Goal: Information Seeking & Learning: Learn about a topic

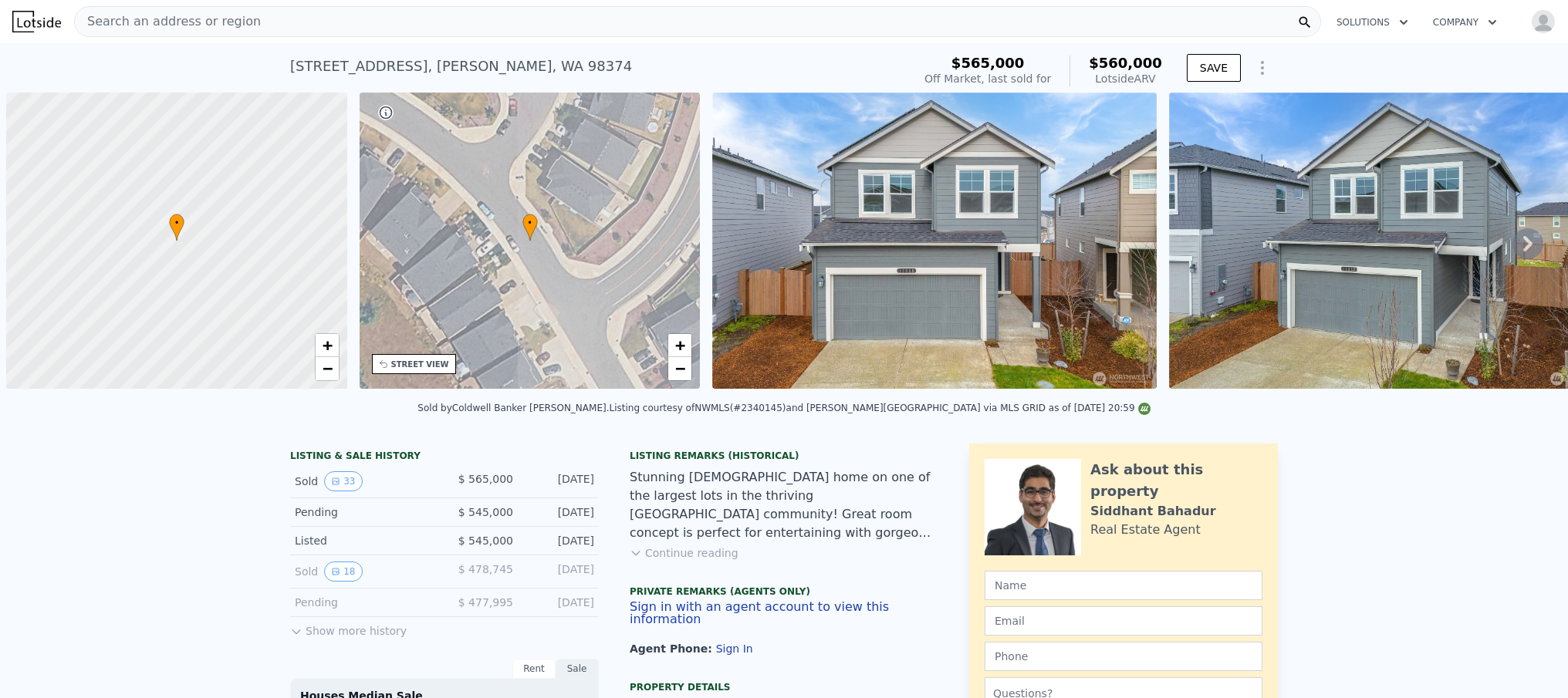
scroll to position [0, 6]
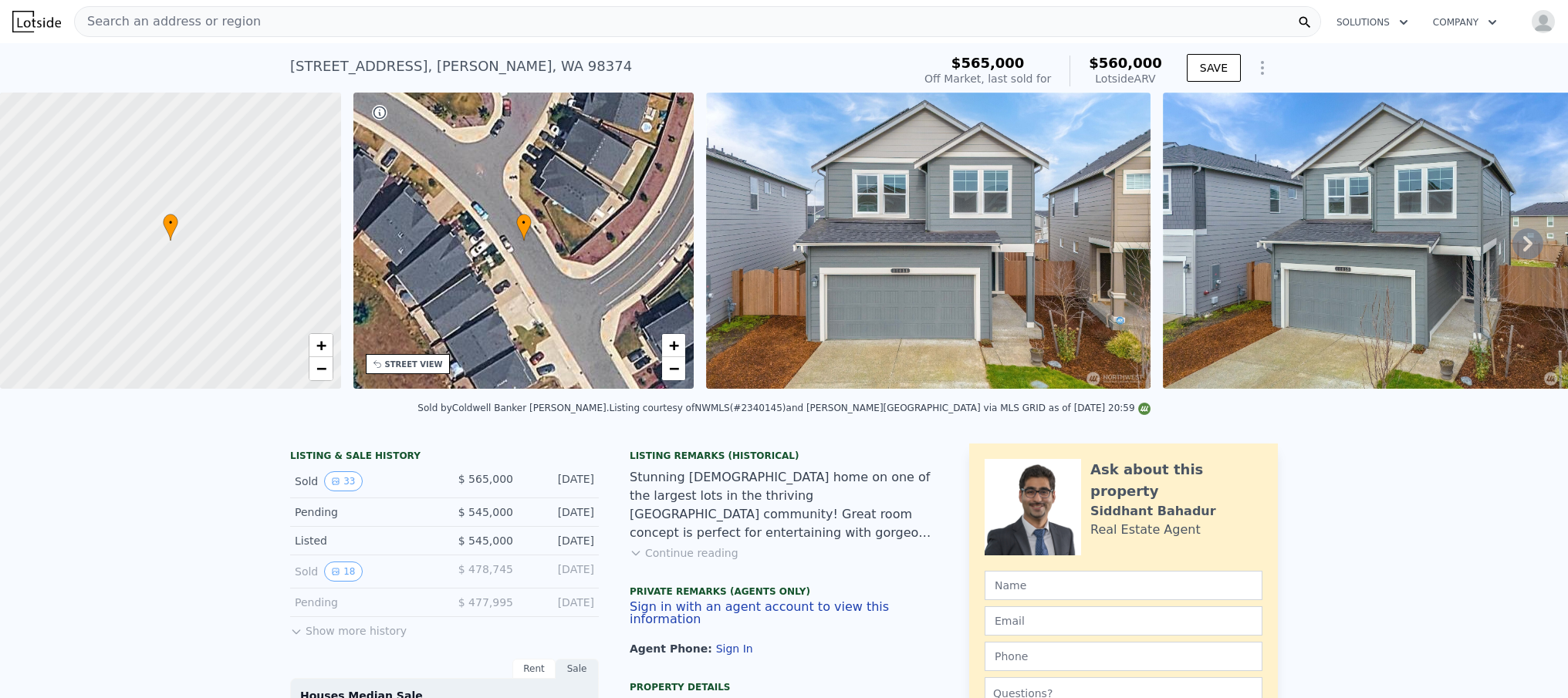
click at [218, 26] on span "Search an address or region" at bounding box center [168, 21] width 186 height 18
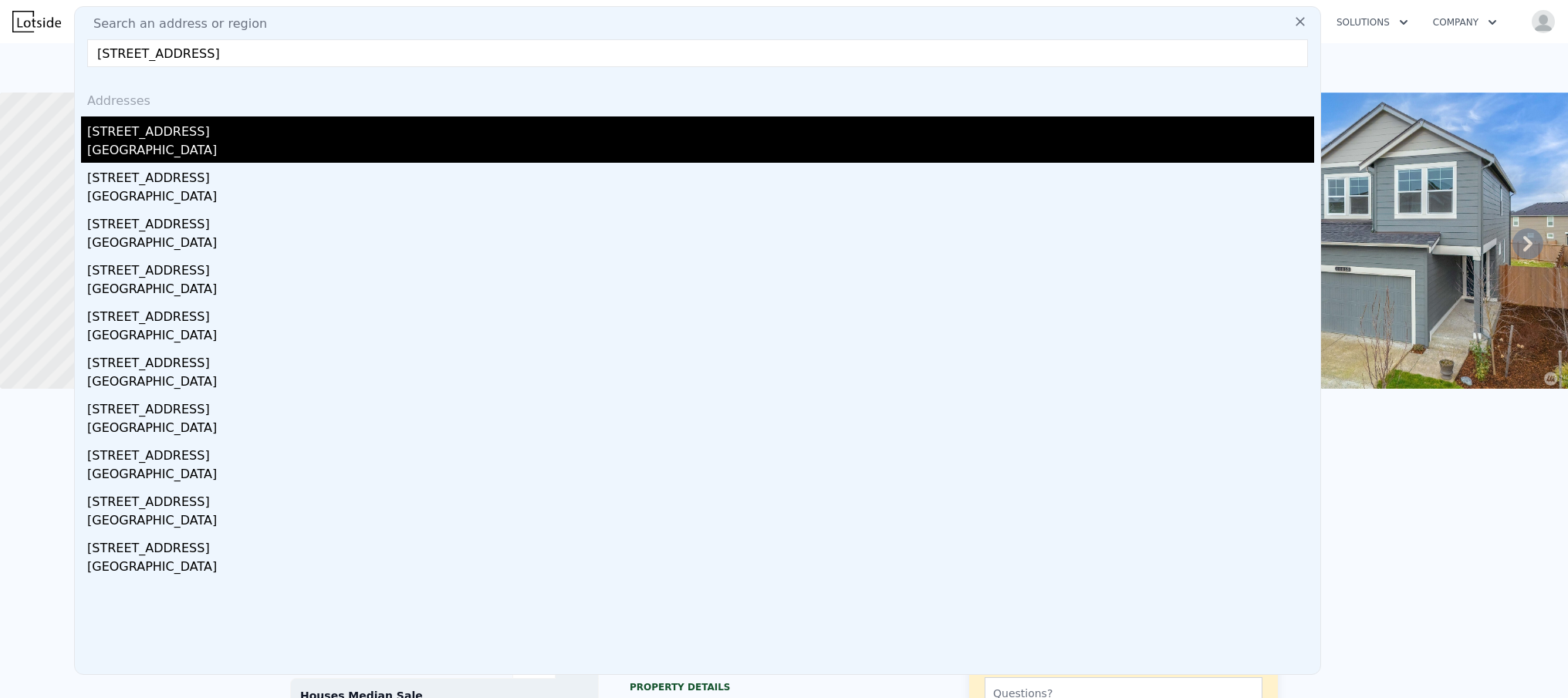
type input "[STREET_ADDRESS]"
click at [216, 143] on div "[GEOGRAPHIC_DATA]" at bounding box center [700, 152] width 1227 height 21
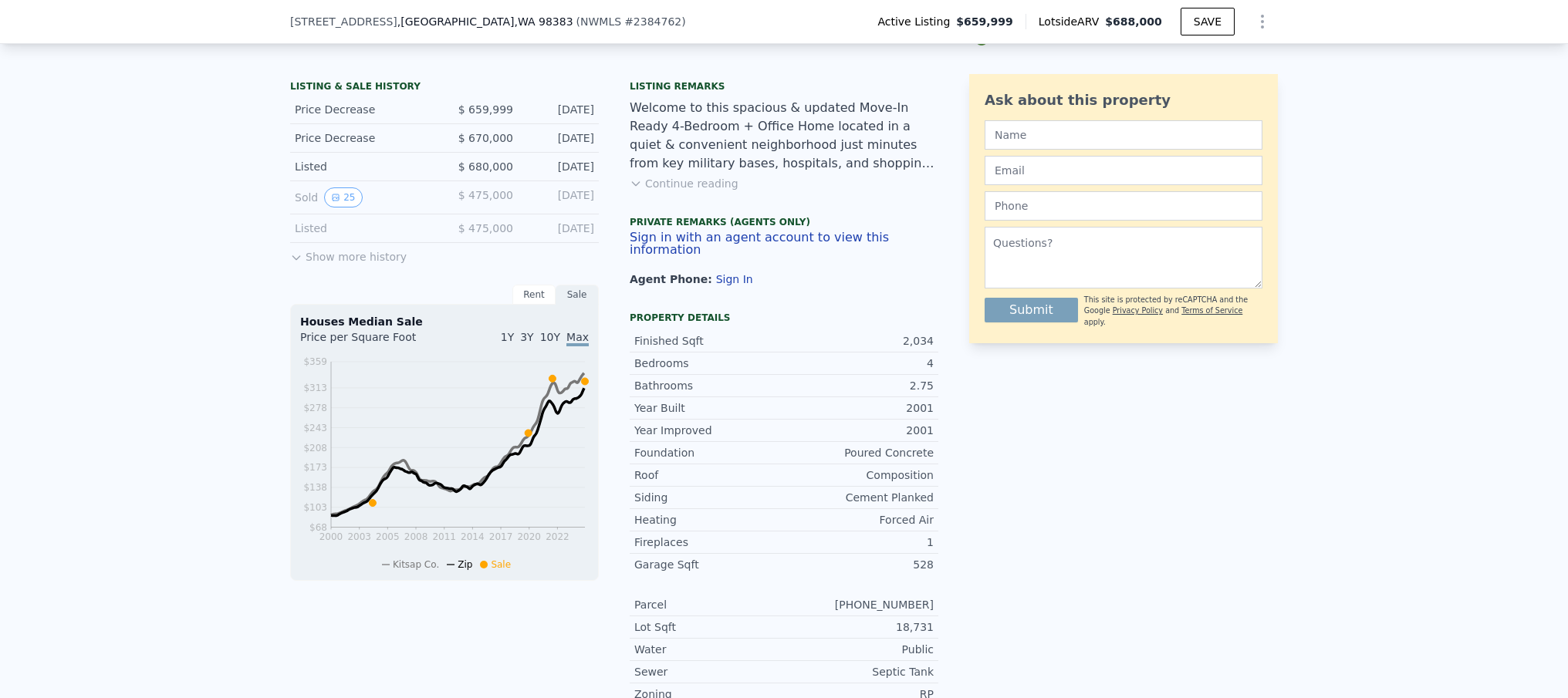
scroll to position [215, 0]
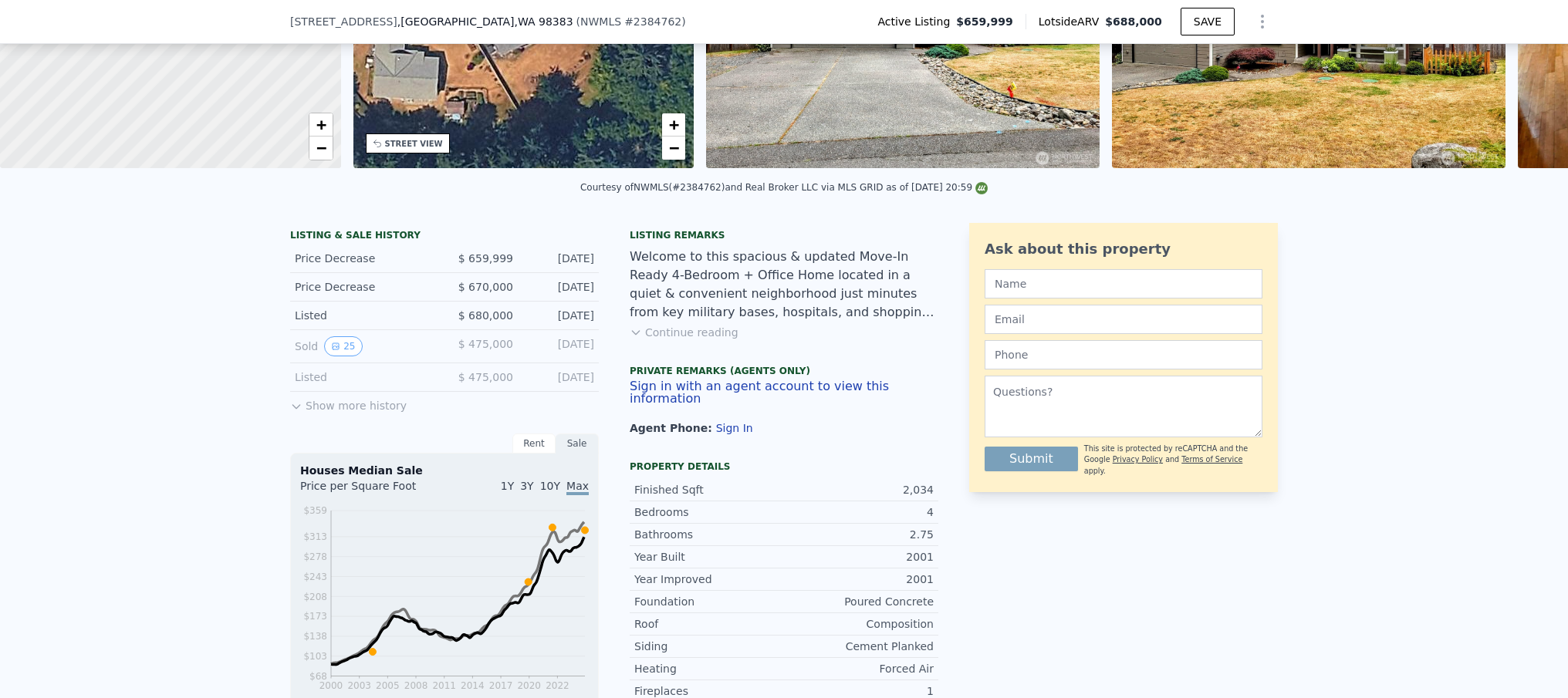
click at [694, 341] on button "Continue reading" at bounding box center [684, 333] width 109 height 15
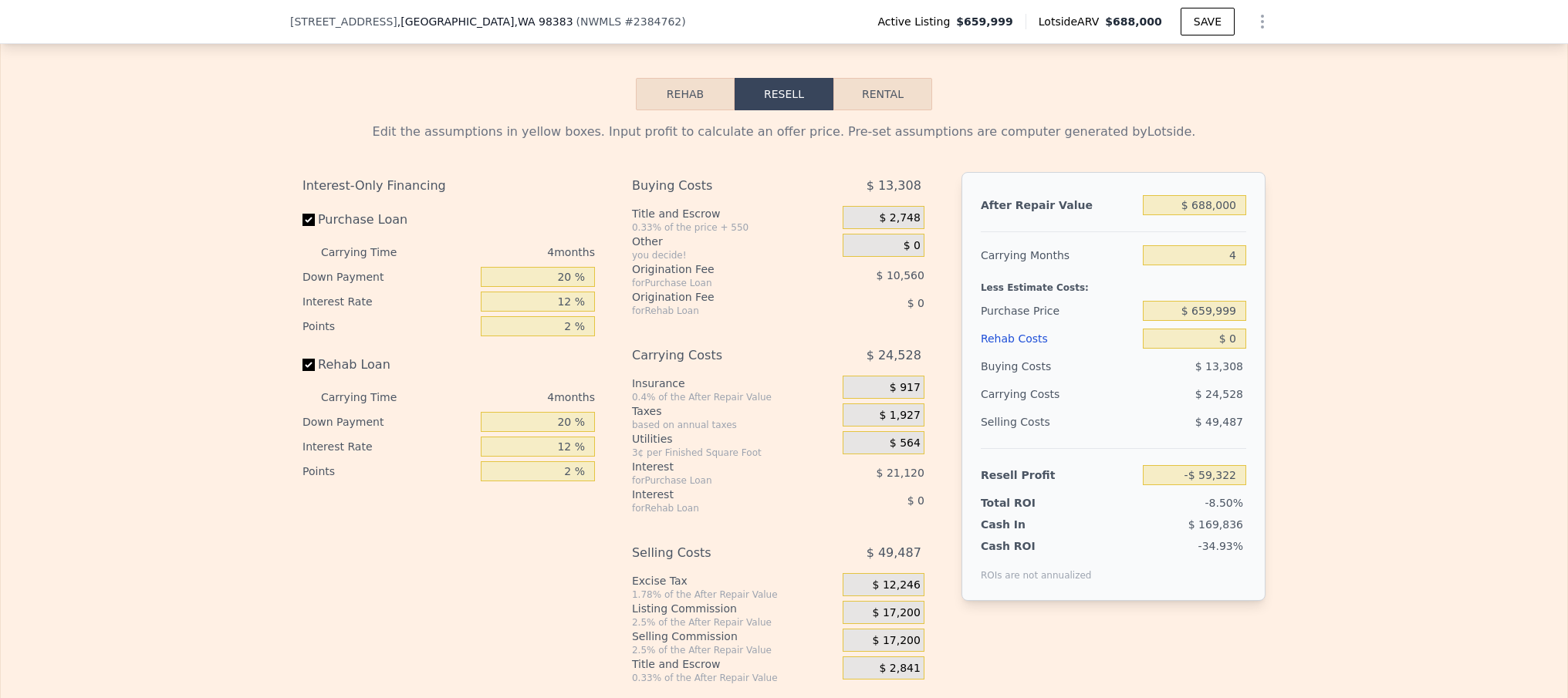
scroll to position [2353, 0]
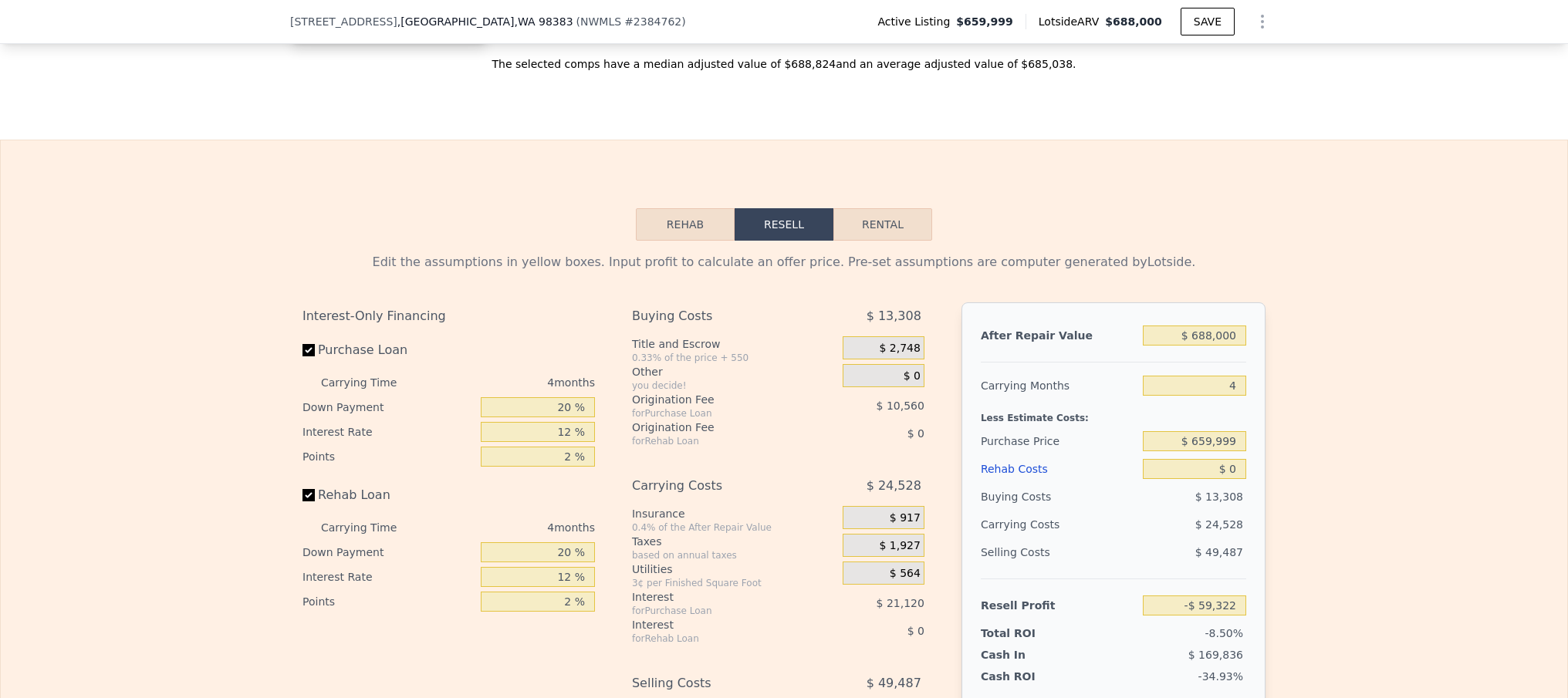
click at [866, 209] on button "Rental" at bounding box center [882, 225] width 98 height 33
select select "30"
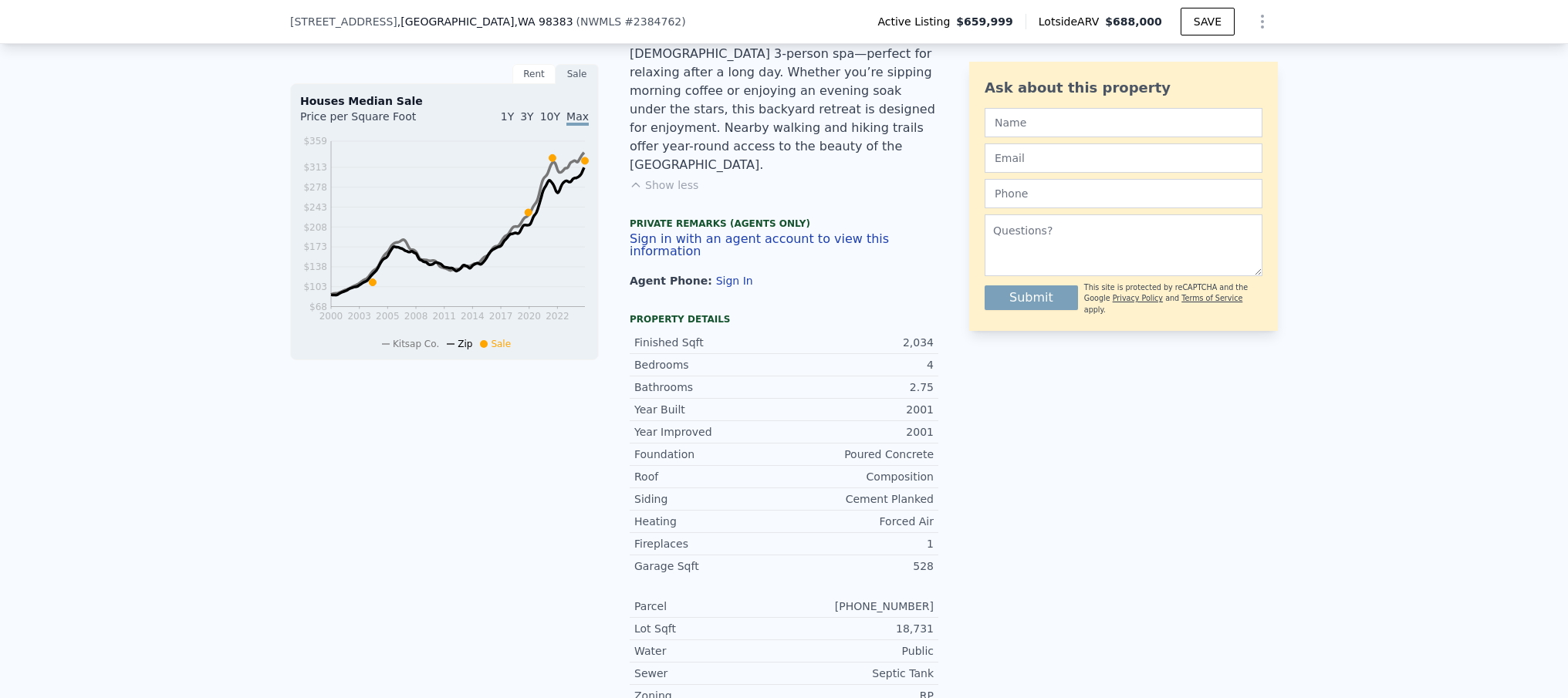
scroll to position [455, 0]
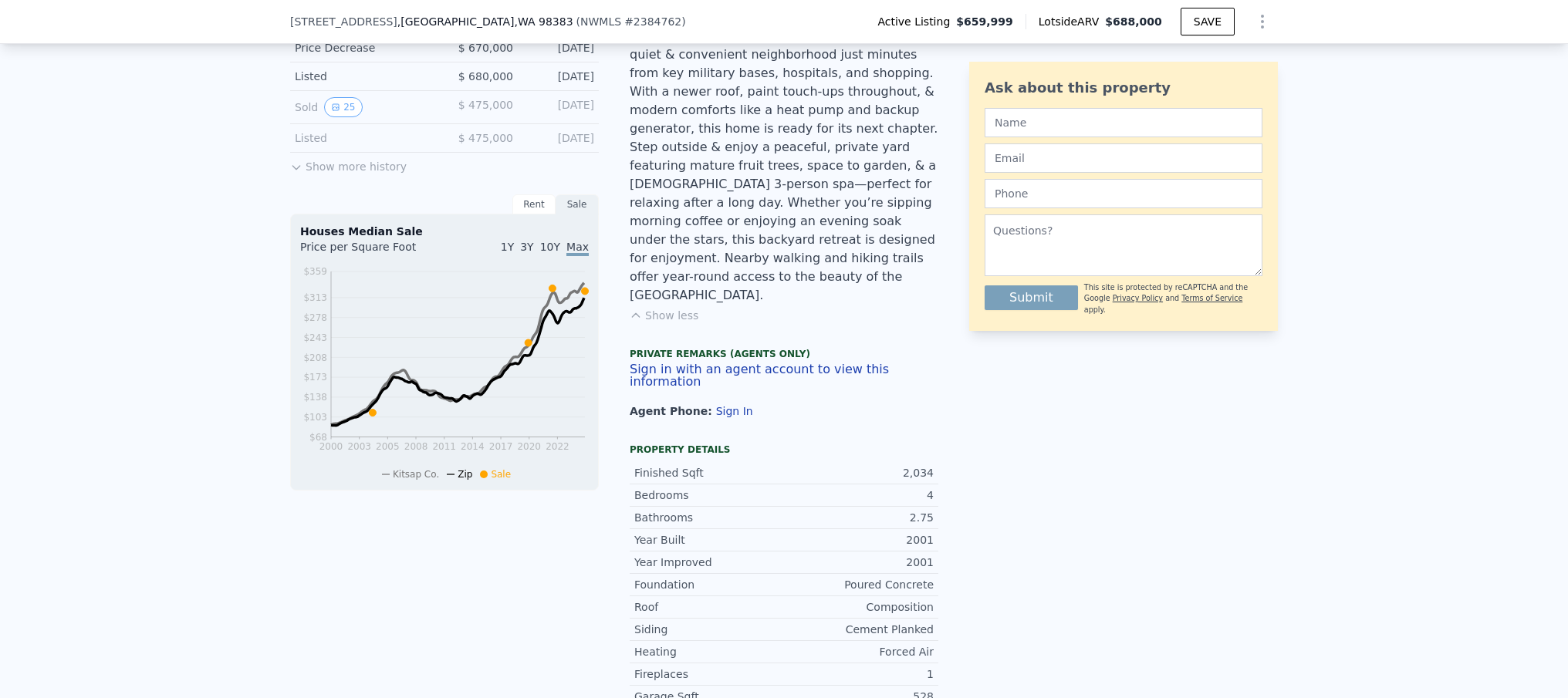
click at [523, 213] on div "Rent" at bounding box center [534, 204] width 43 height 20
click at [529, 214] on div "Rent" at bounding box center [534, 204] width 43 height 20
click at [553, 253] on span "10Y" at bounding box center [550, 246] width 20 height 13
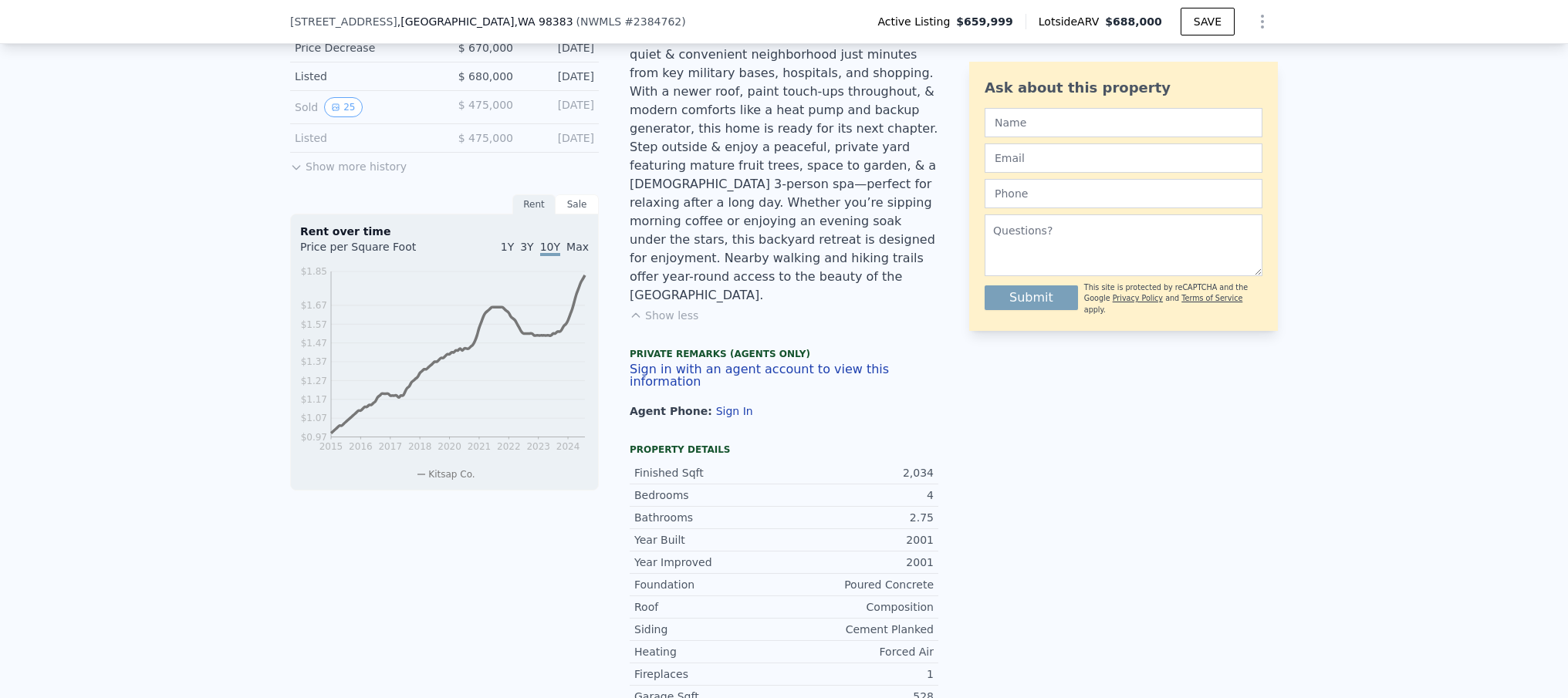
click at [524, 252] on span "3Y" at bounding box center [527, 246] width 14 height 13
click at [506, 253] on span "1Y" at bounding box center [508, 246] width 14 height 13
click at [526, 253] on span "3Y" at bounding box center [527, 246] width 14 height 13
click at [547, 253] on span "10Y" at bounding box center [550, 246] width 20 height 13
click at [570, 253] on span "Max" at bounding box center [577, 246] width 22 height 13
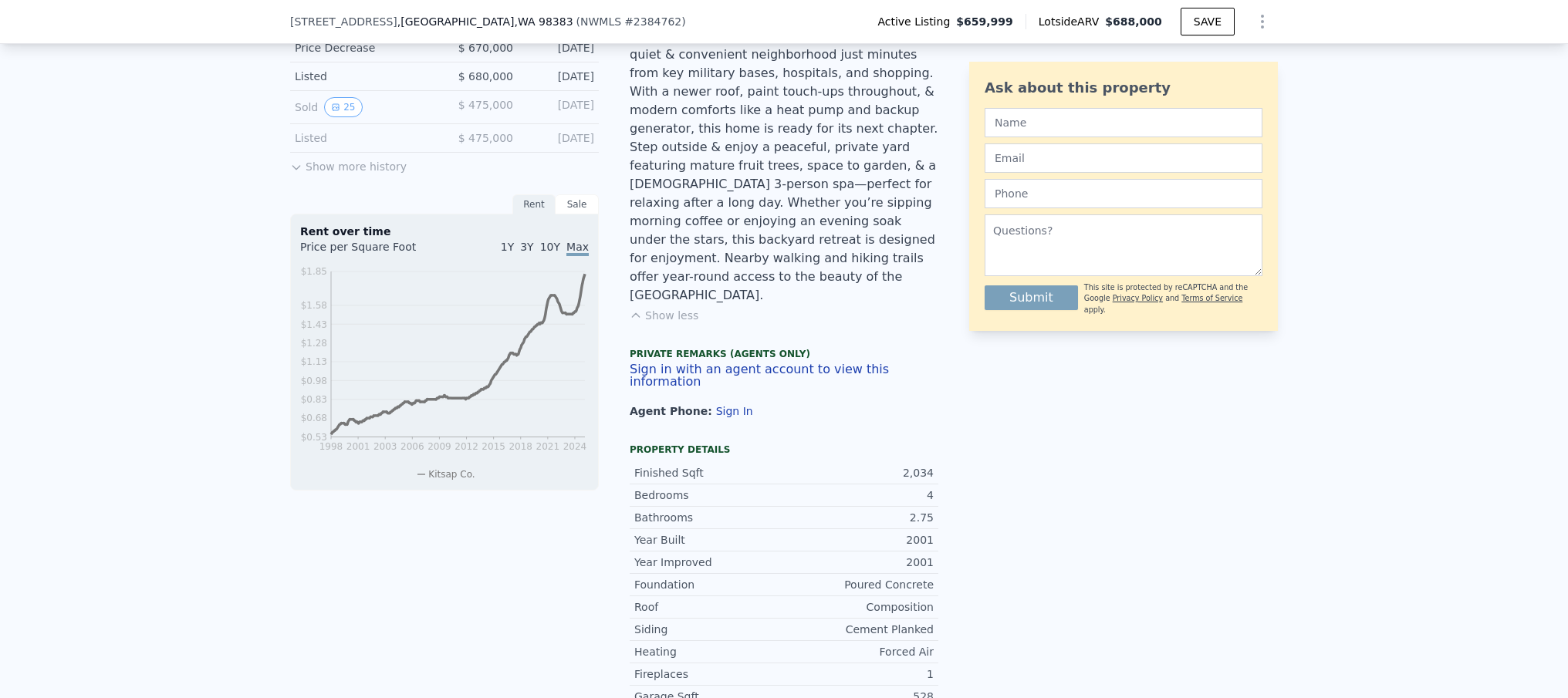
click at [541, 252] on span "10Y" at bounding box center [550, 246] width 20 height 13
click at [576, 253] on span "Max" at bounding box center [577, 246] width 22 height 13
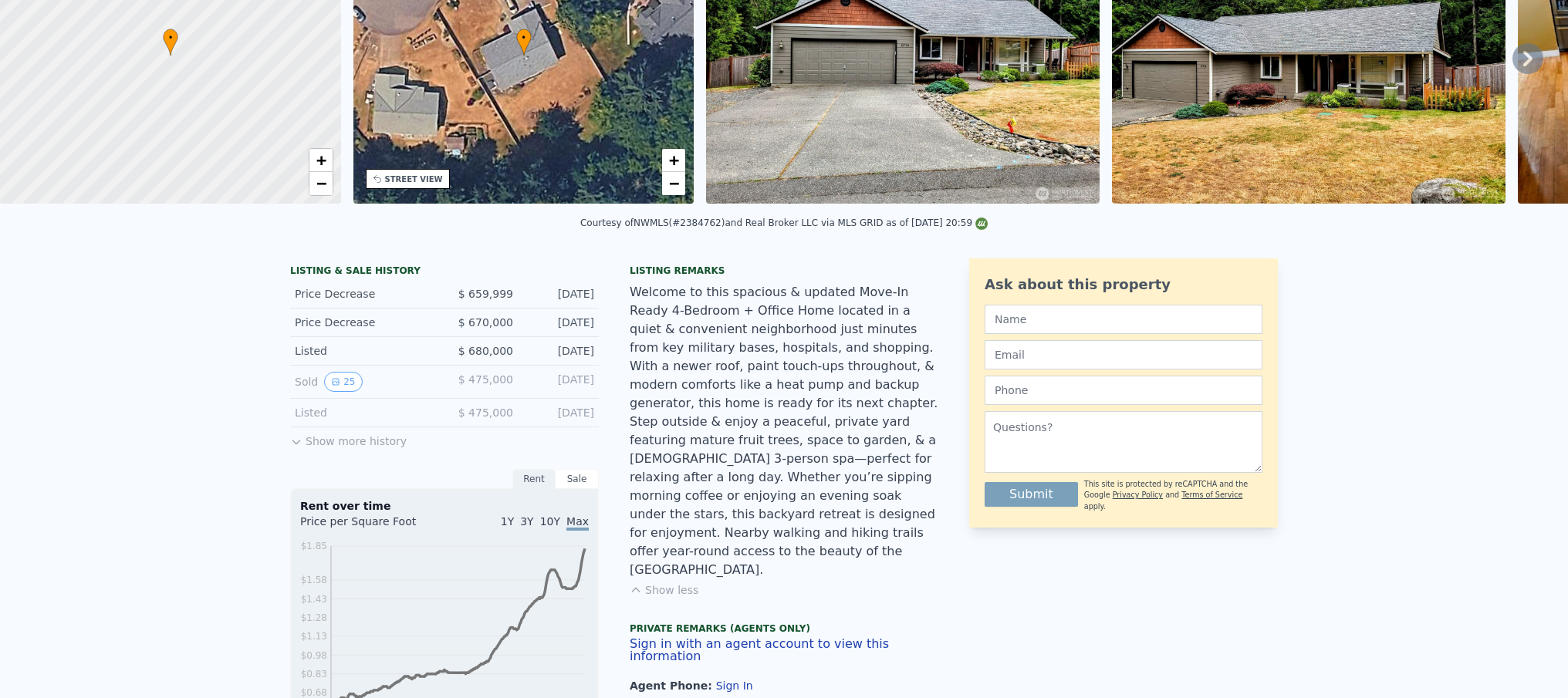
scroll to position [0, 0]
